Goal: Transaction & Acquisition: Book appointment/travel/reservation

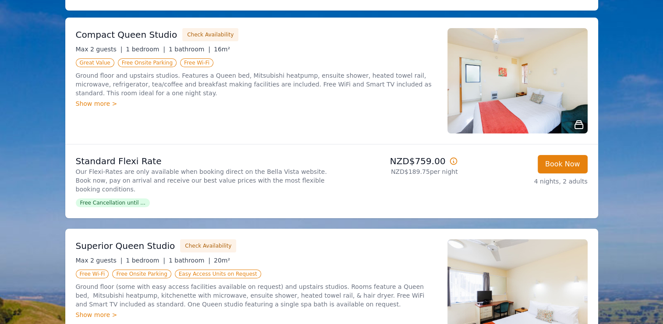
scroll to position [88, 0]
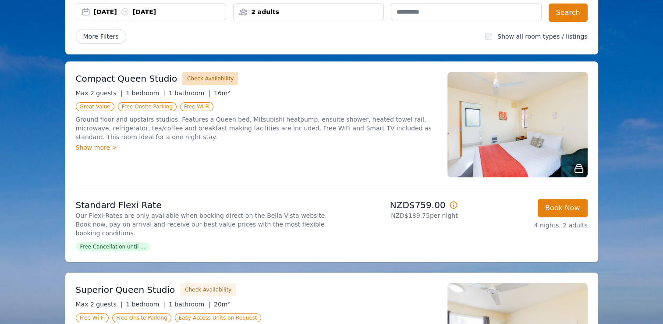
click at [193, 80] on button "Check Availability" at bounding box center [210, 78] width 56 height 13
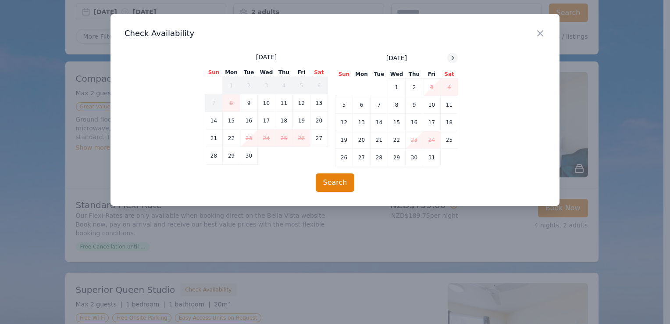
click at [451, 58] on icon at bounding box center [452, 57] width 7 height 7
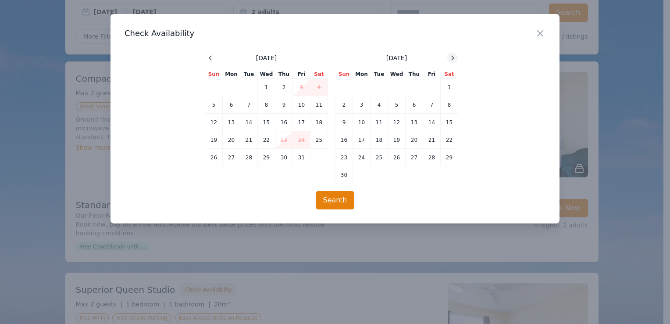
click at [454, 59] on icon at bounding box center [452, 57] width 7 height 7
click at [211, 54] on icon at bounding box center [210, 57] width 7 height 7
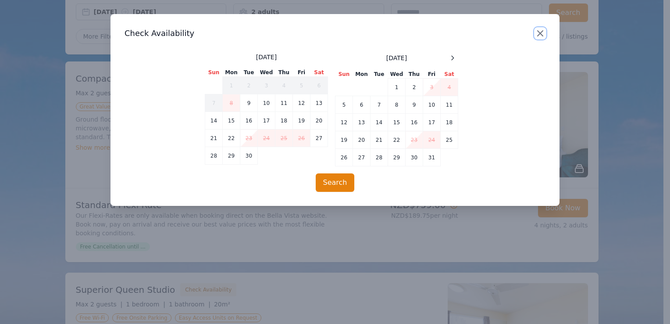
click at [542, 31] on icon "button" at bounding box center [540, 33] width 11 height 11
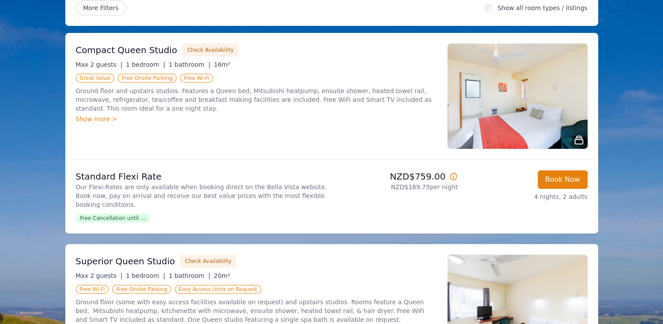
scroll to position [132, 0]
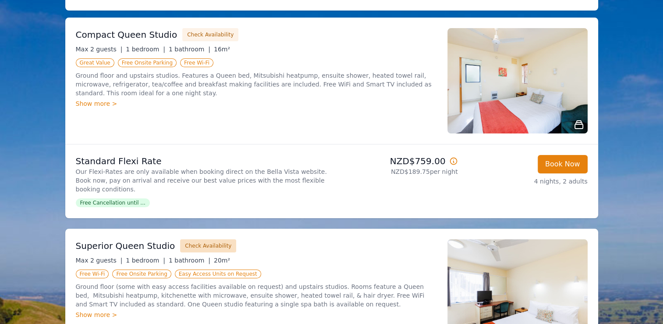
click at [200, 239] on button "Check Availability" at bounding box center [208, 245] width 56 height 13
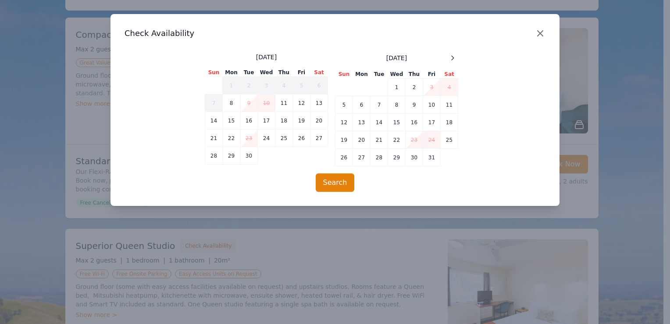
click at [541, 32] on icon "button" at bounding box center [540, 33] width 5 height 5
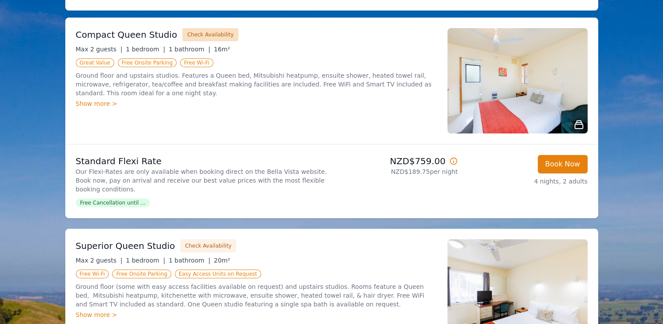
click at [191, 33] on button "Check Availability" at bounding box center [210, 34] width 56 height 13
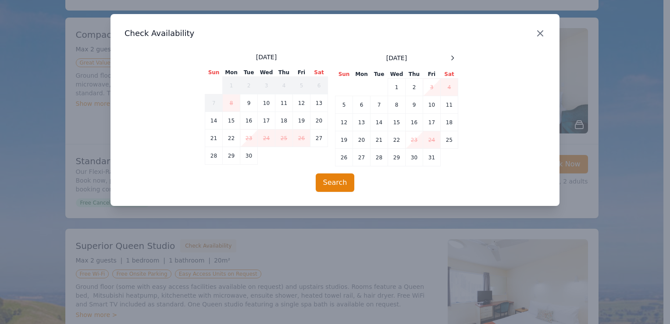
click at [536, 31] on icon "button" at bounding box center [540, 33] width 11 height 11
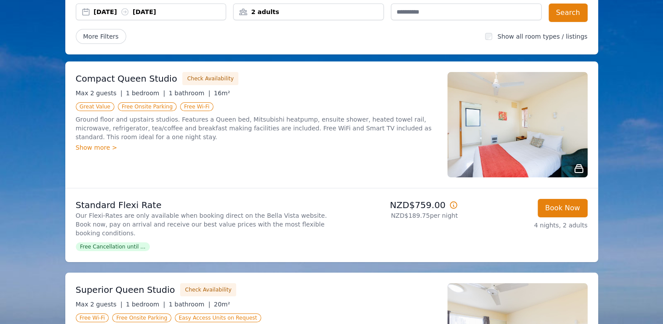
scroll to position [0, 0]
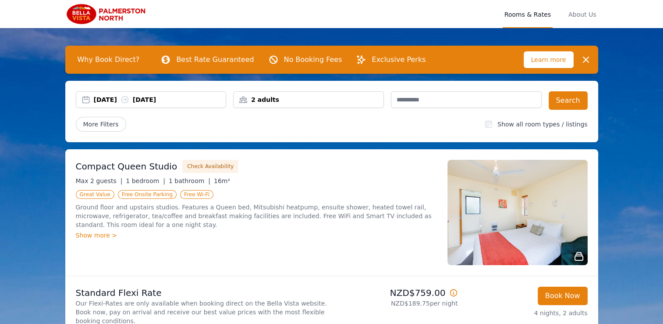
click at [128, 99] on icon at bounding box center [124, 99] width 7 height 7
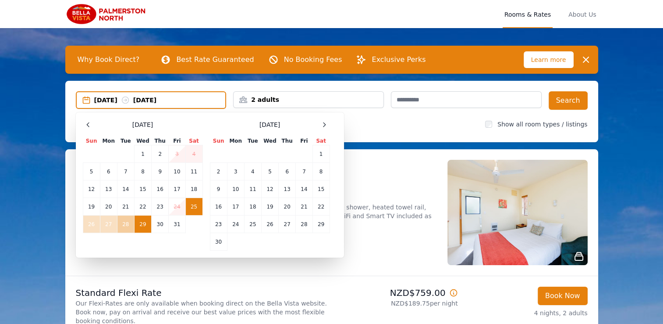
click at [129, 224] on td "28" at bounding box center [125, 224] width 17 height 18
click at [190, 207] on td "25" at bounding box center [193, 207] width 17 height 18
click at [128, 225] on td "28" at bounding box center [125, 224] width 17 height 18
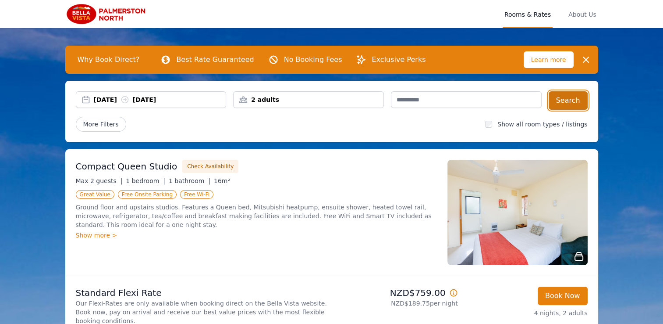
click at [572, 100] on button "Search" at bounding box center [568, 100] width 39 height 18
